Goal: Information Seeking & Learning: Learn about a topic

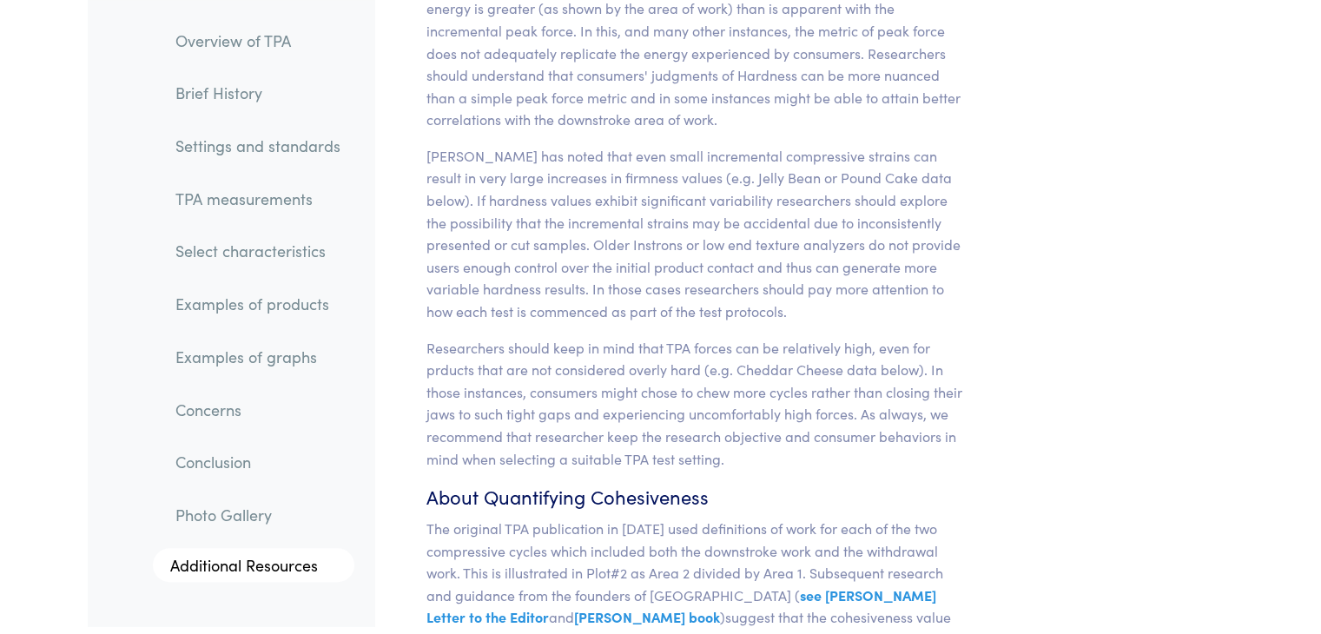
scroll to position [14520, 0]
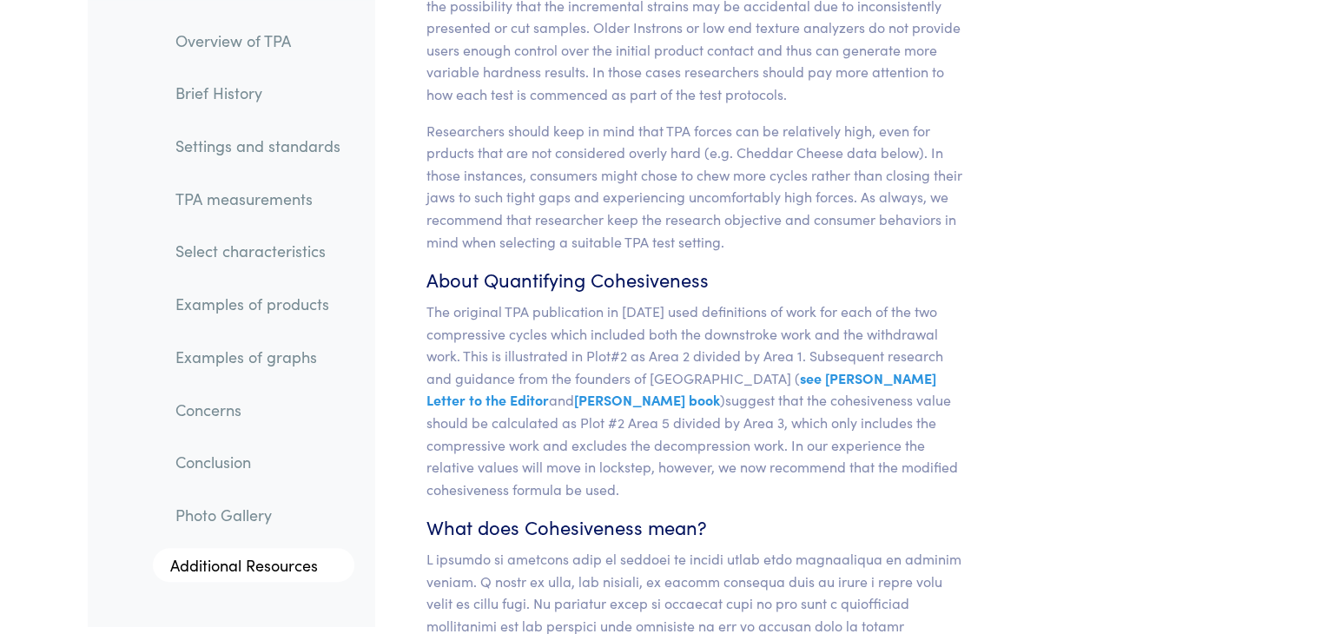
click at [231, 205] on link "TPA measurements" at bounding box center [258, 199] width 193 height 40
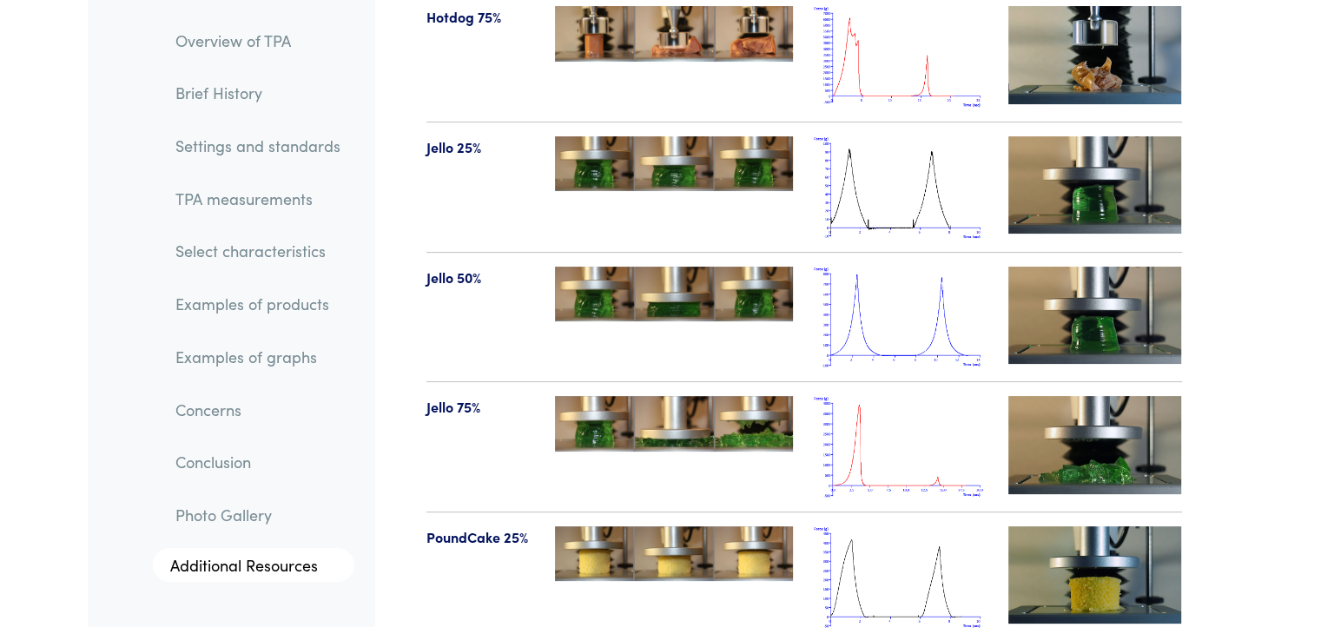
scroll to position [20266, 0]
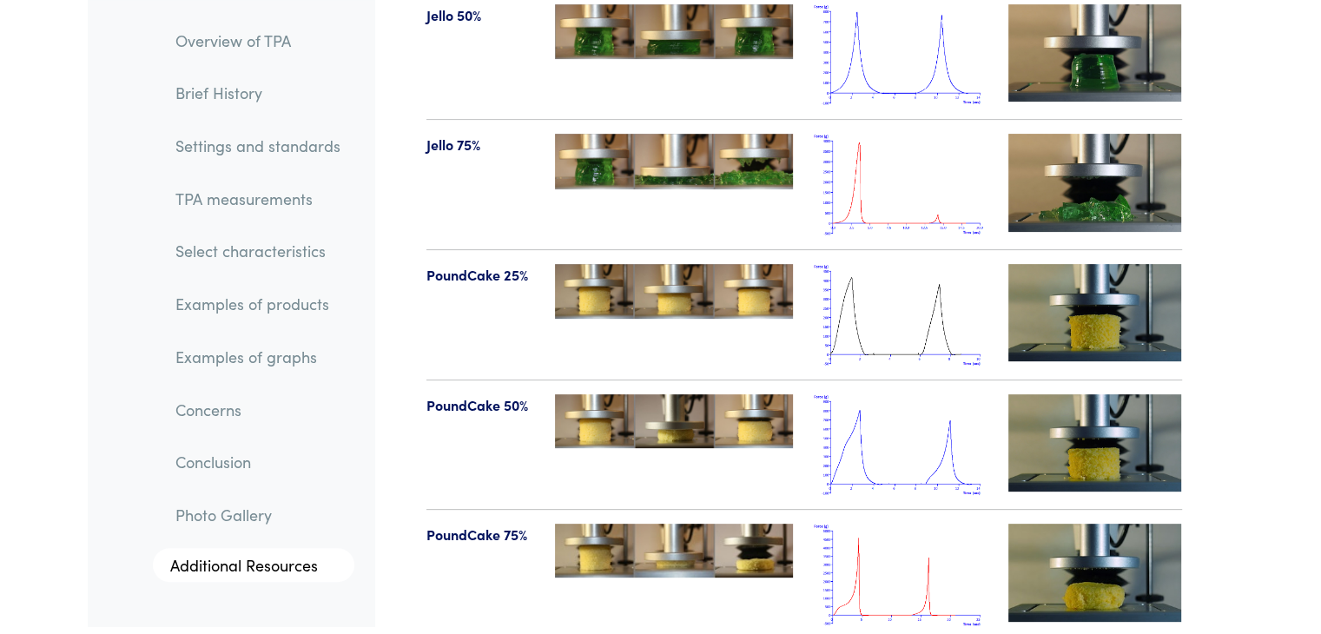
click at [918, 524] on img at bounding box center [901, 575] width 174 height 102
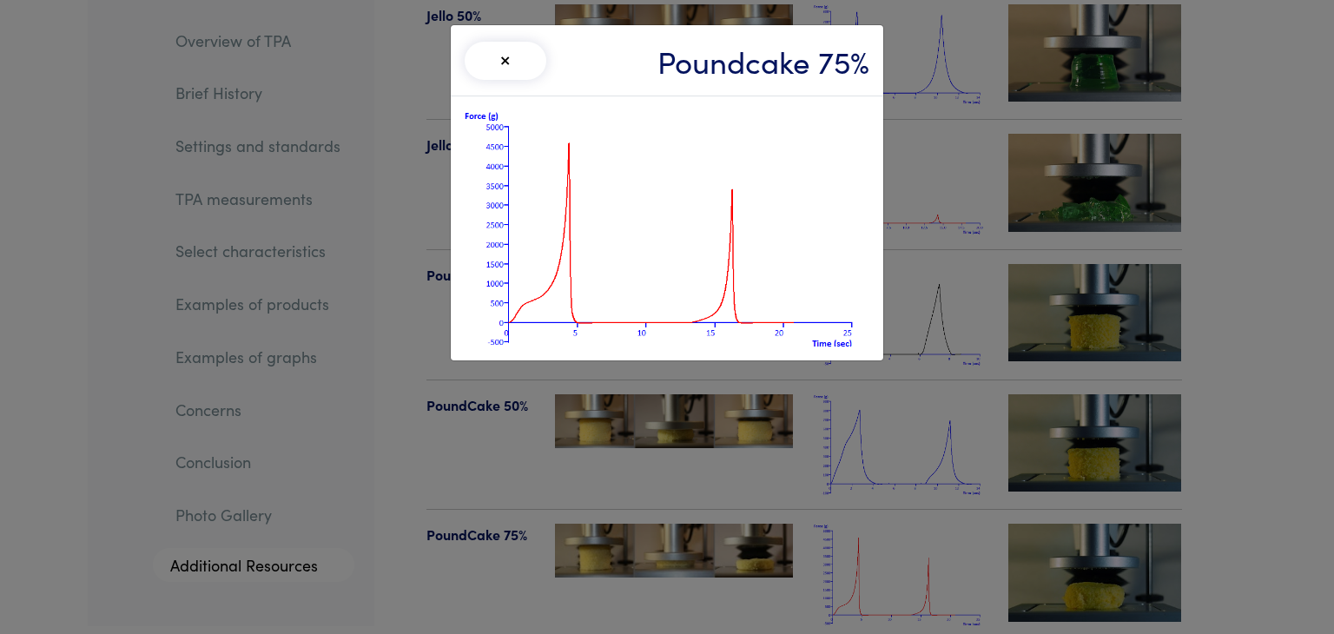
click at [507, 63] on button "×" at bounding box center [506, 61] width 82 height 38
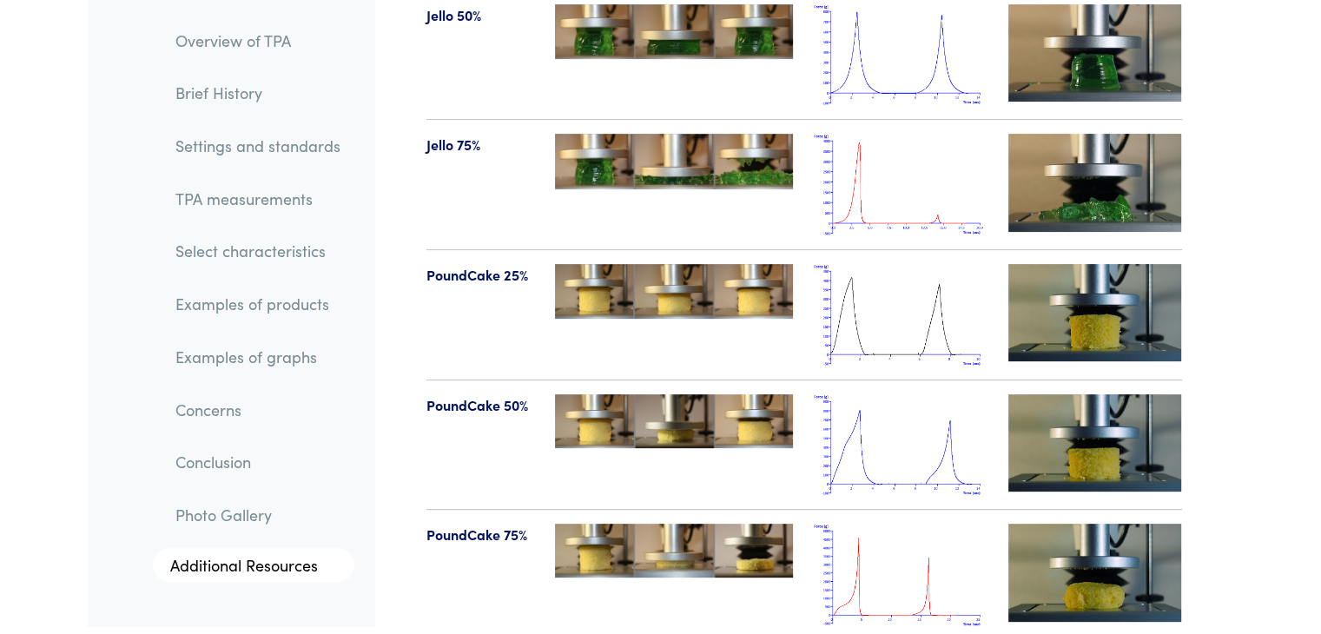
click at [256, 512] on link "Photo Gallery" at bounding box center [258, 515] width 193 height 40
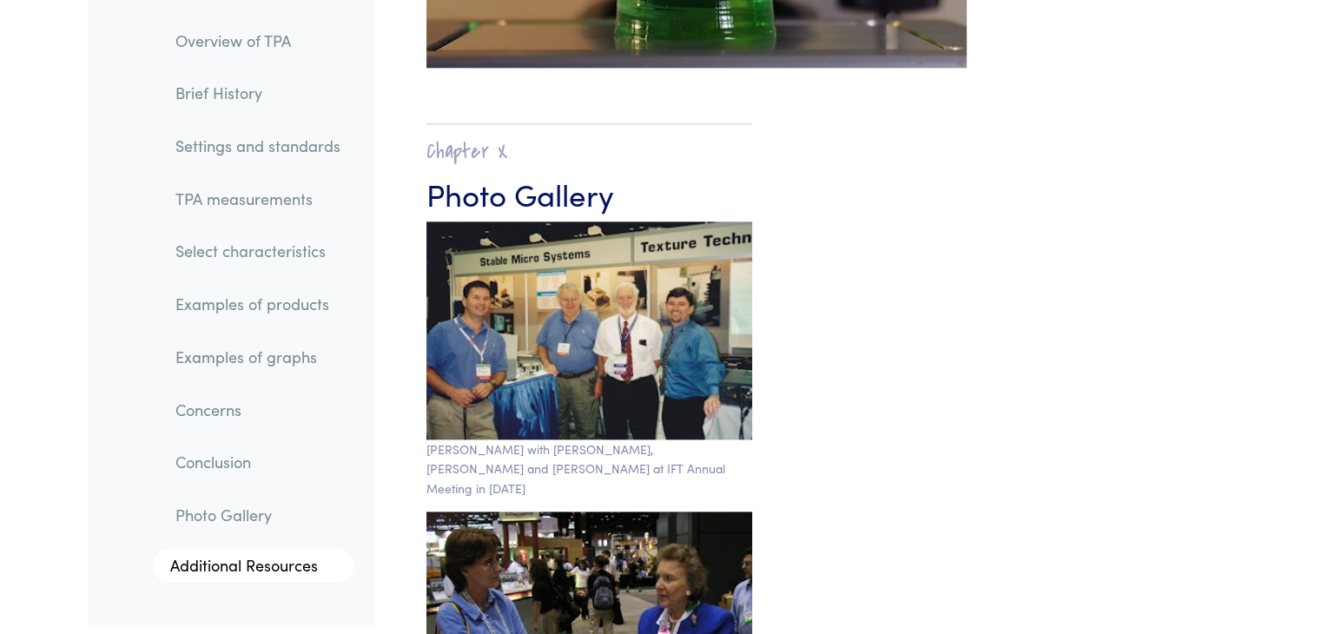
scroll to position [28551, 0]
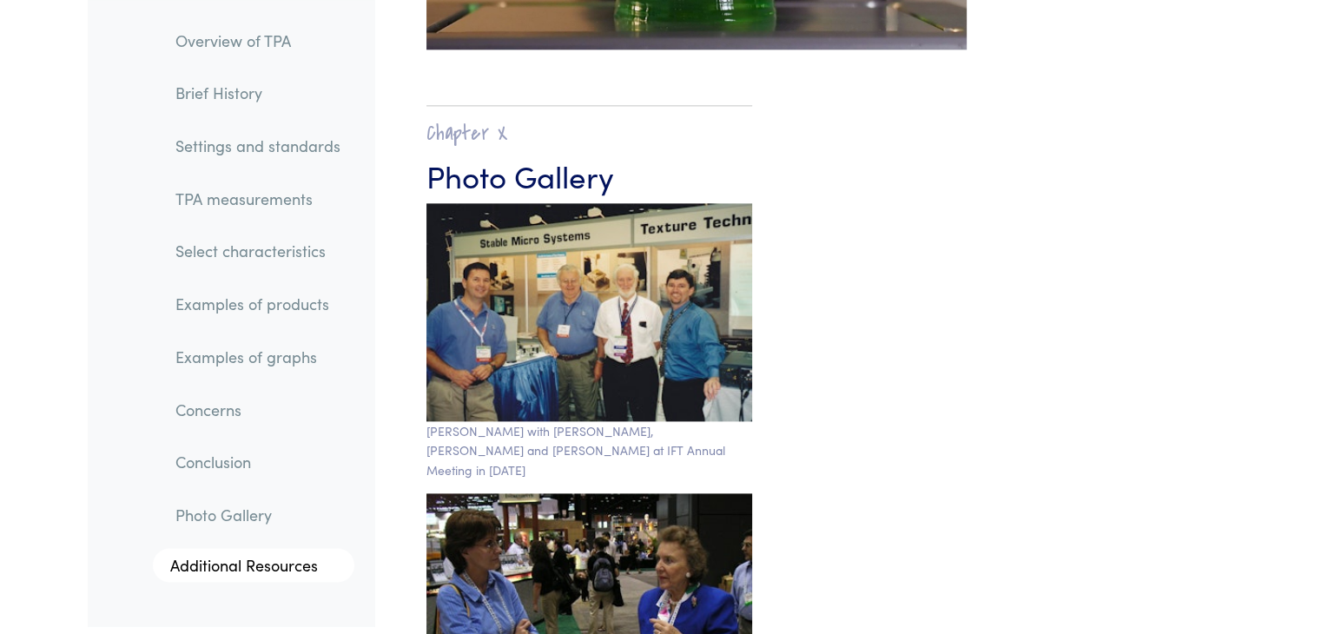
click at [232, 466] on link "Conclusion" at bounding box center [258, 463] width 193 height 40
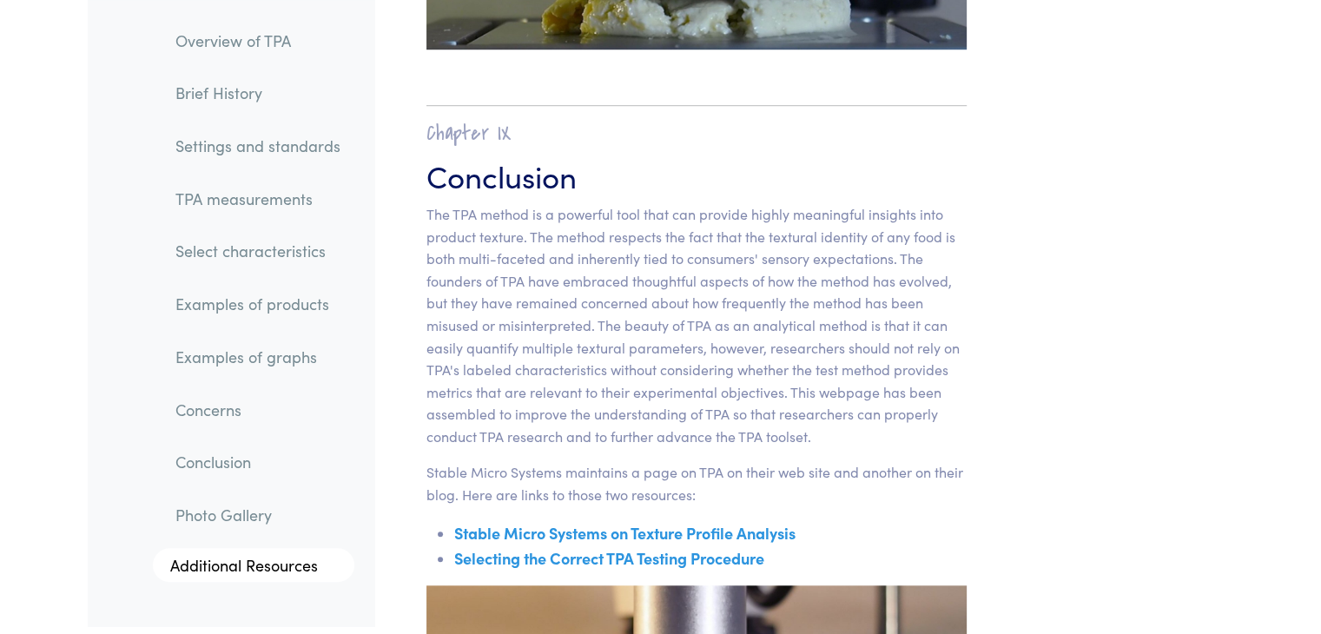
click at [278, 370] on link "Examples of graphs" at bounding box center [258, 357] width 193 height 40
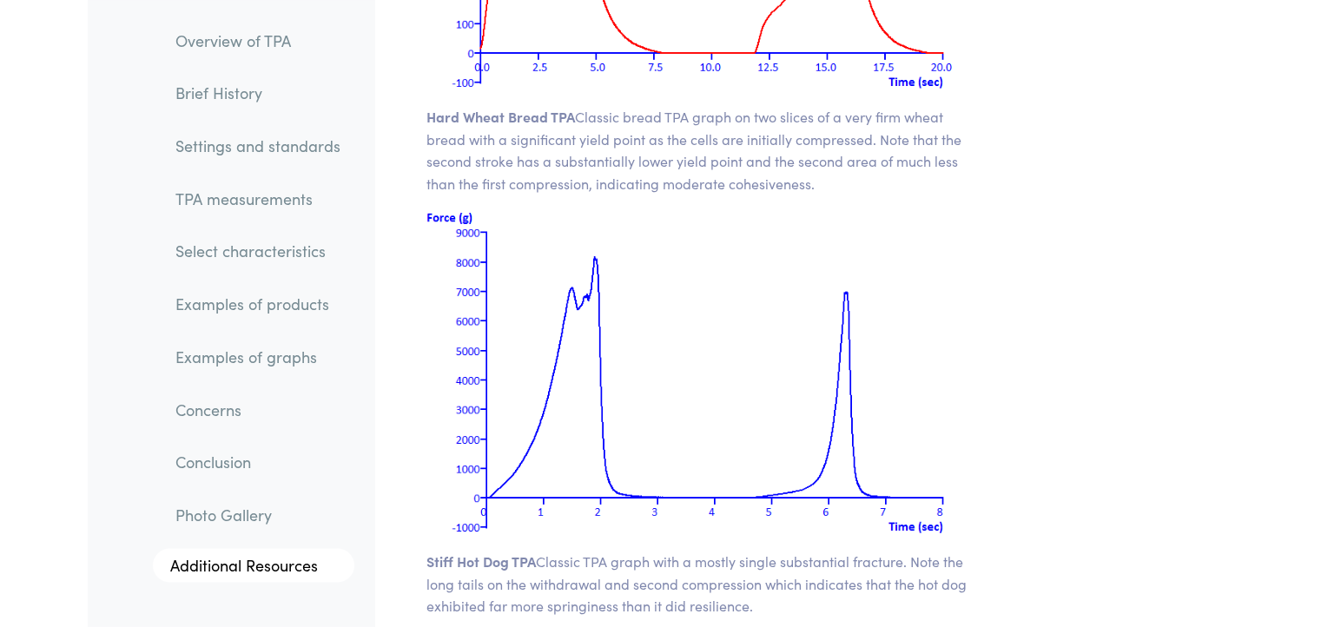
scroll to position [22511, 0]
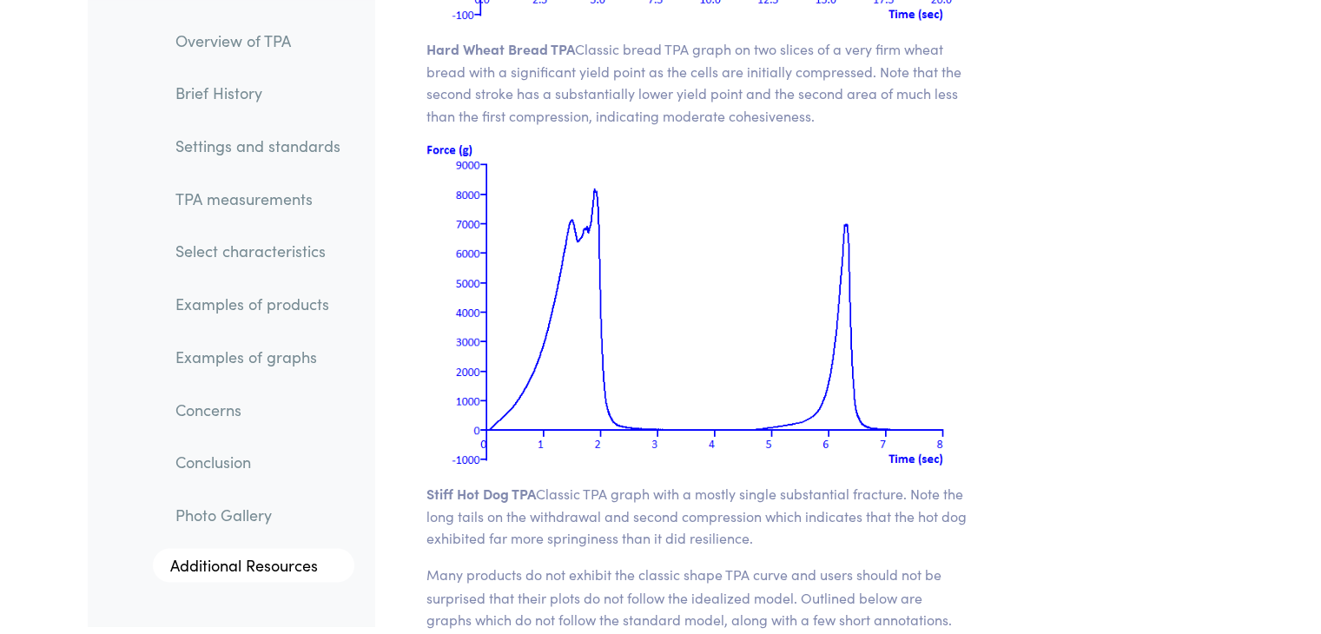
click at [248, 250] on link "Select characteristics" at bounding box center [258, 252] width 193 height 40
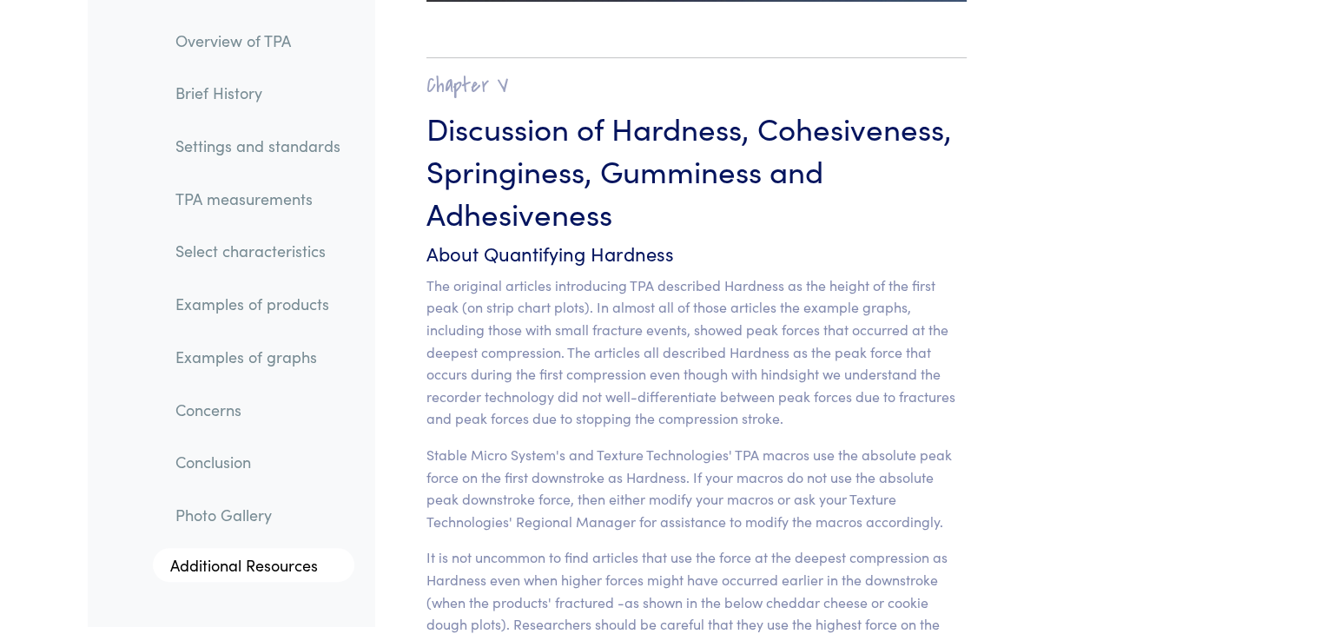
scroll to position [13517, 0]
click at [268, 202] on link "TPA measurements" at bounding box center [258, 199] width 193 height 40
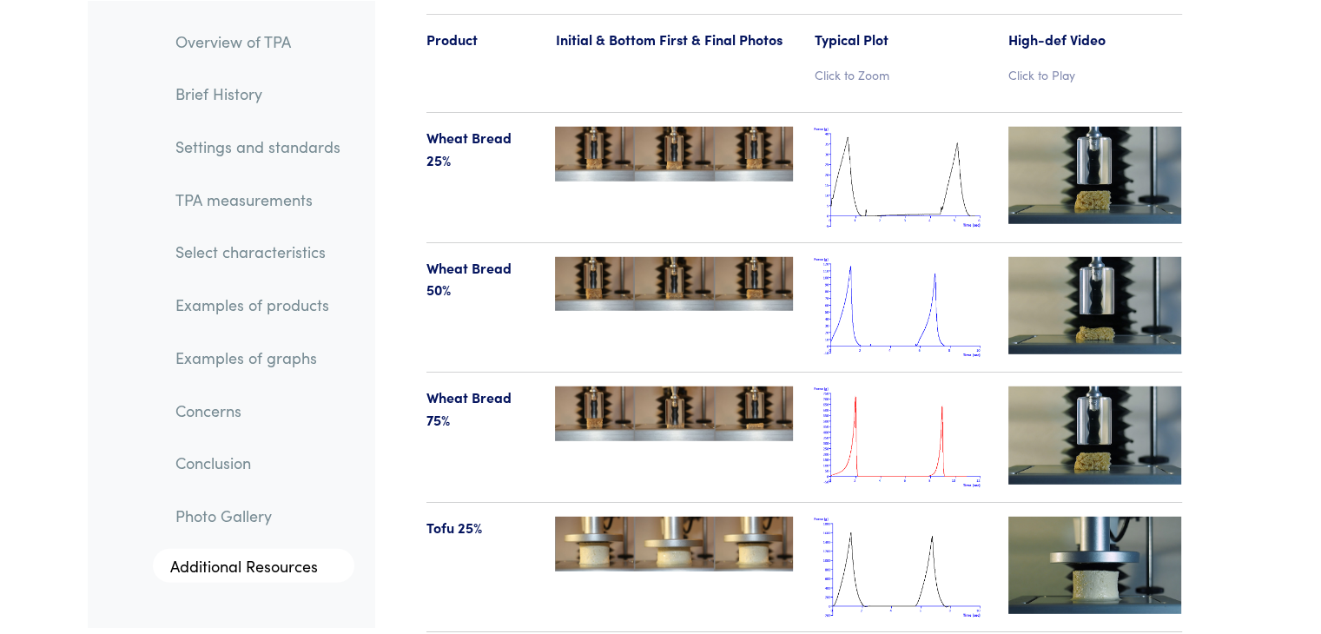
scroll to position [18095, 0]
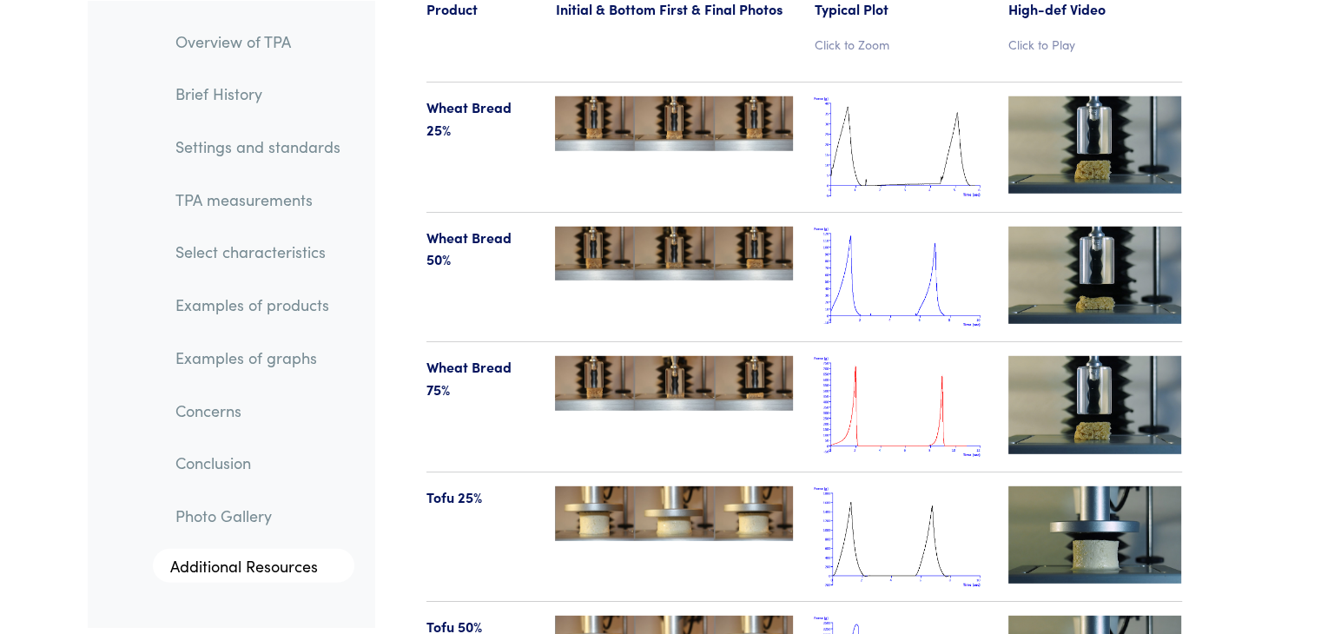
click at [1080, 241] on img at bounding box center [1095, 275] width 174 height 97
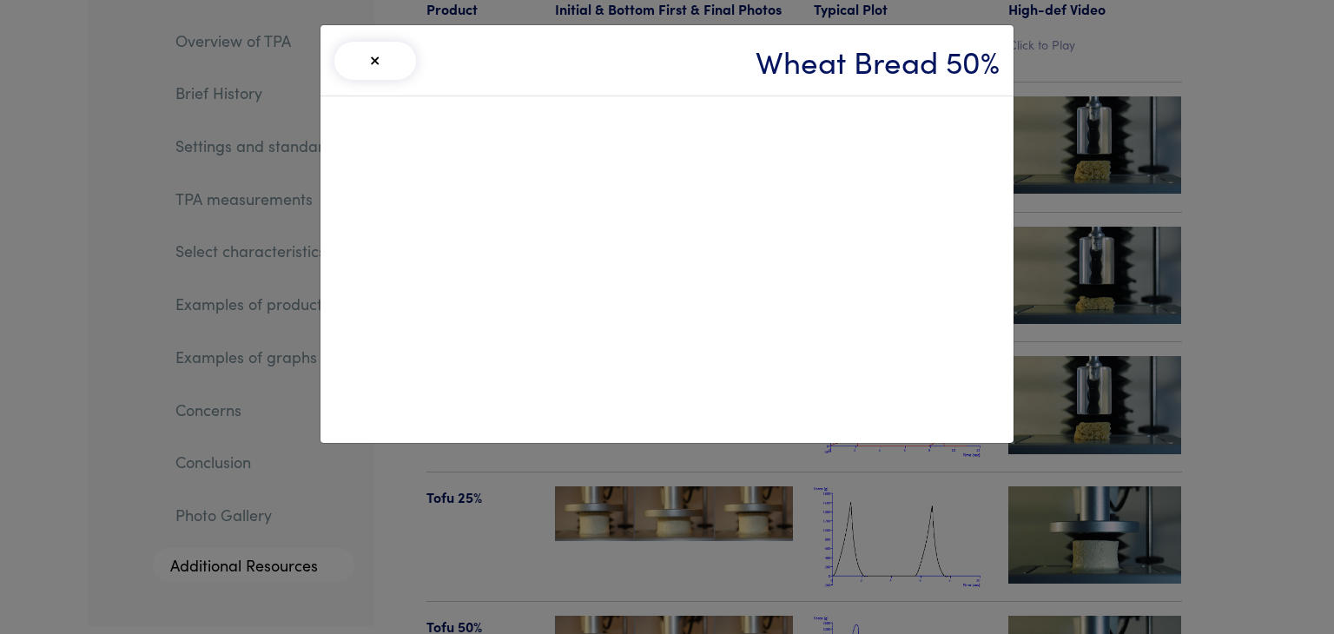
click at [367, 66] on button "×" at bounding box center [375, 61] width 82 height 38
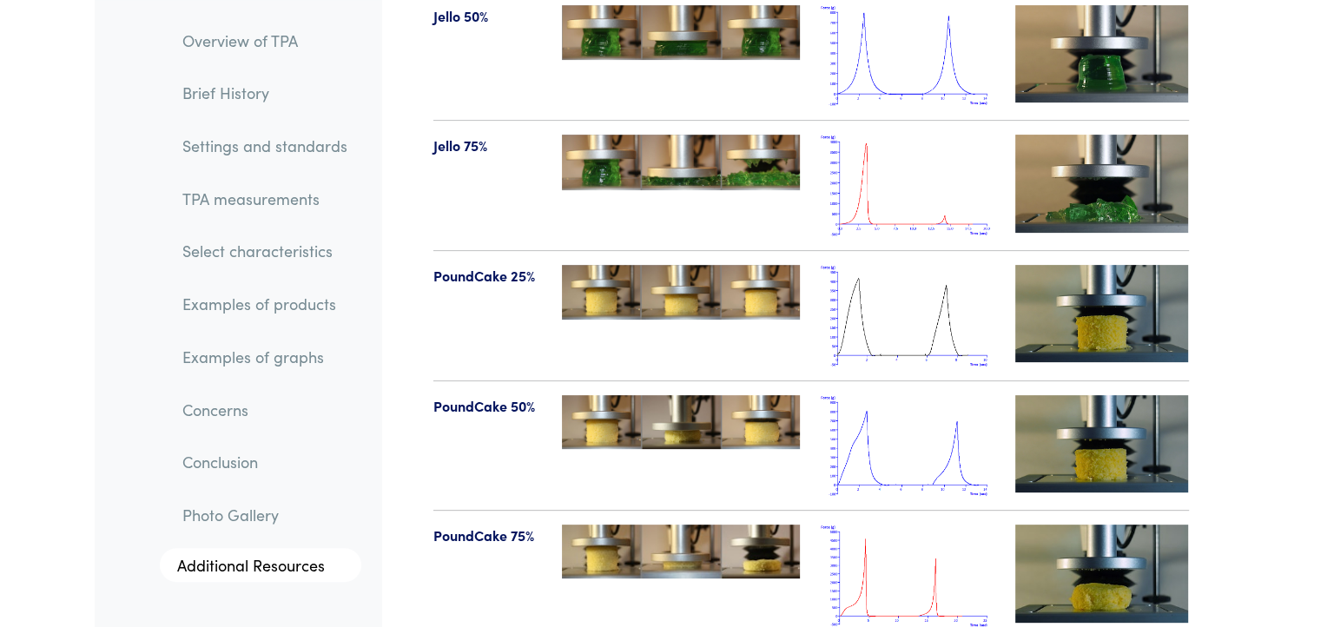
scroll to position [20266, 0]
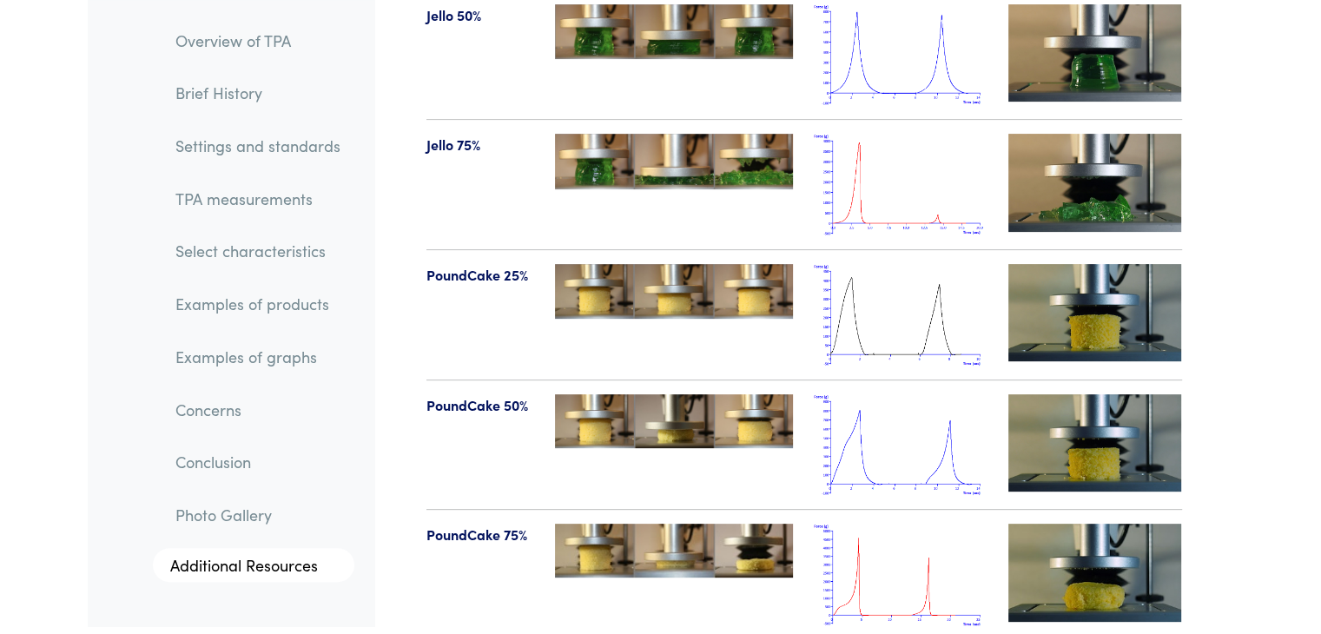
click at [1087, 394] on img at bounding box center [1095, 442] width 174 height 97
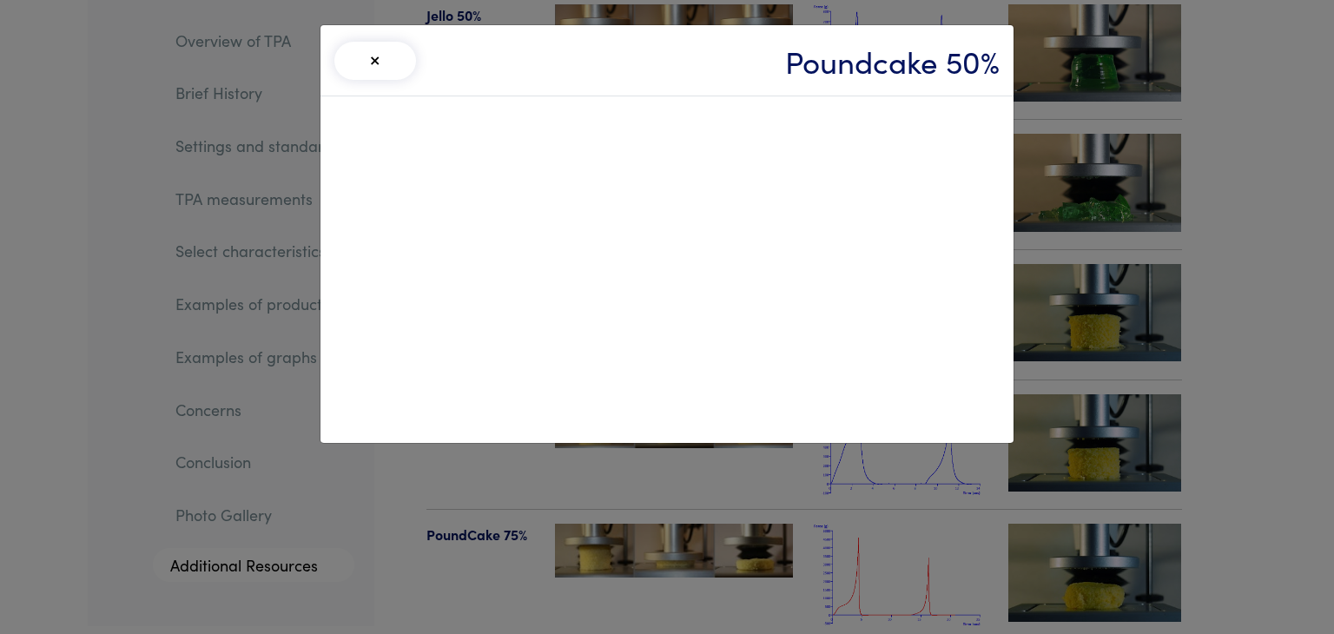
click at [378, 56] on button "×" at bounding box center [375, 61] width 82 height 38
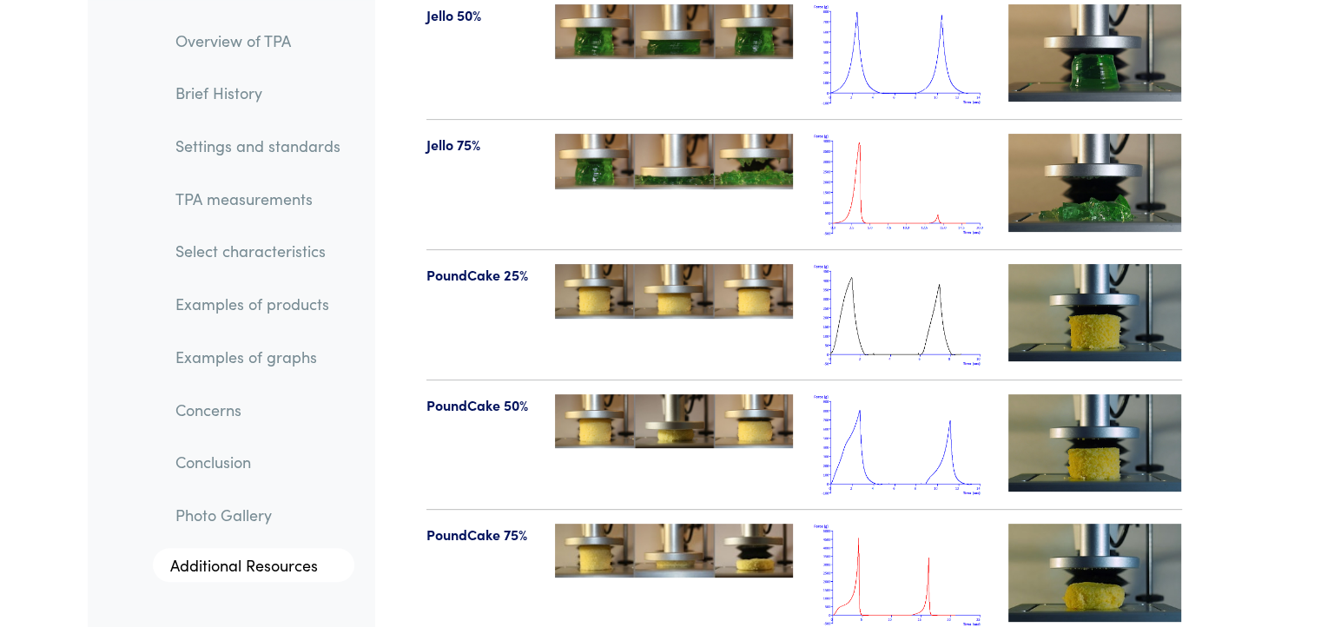
click at [916, 407] on img at bounding box center [901, 445] width 174 height 102
